Goal: Navigation & Orientation: Find specific page/section

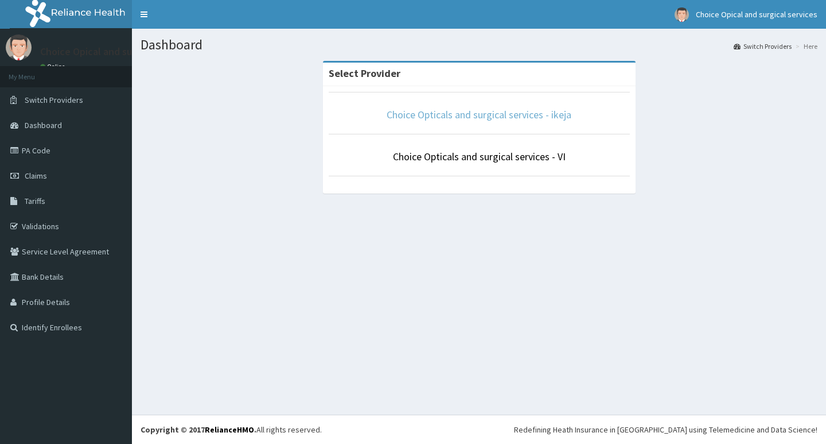
click at [452, 117] on link "Choice Opticals and surgical services - ikeja" at bounding box center [479, 114] width 185 height 13
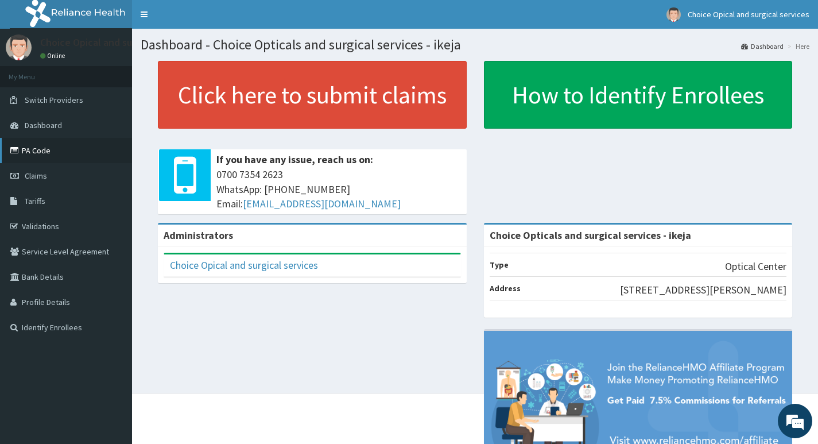
click at [43, 150] on link "PA Code" at bounding box center [66, 150] width 132 height 25
